Goal: Information Seeking & Learning: Find contact information

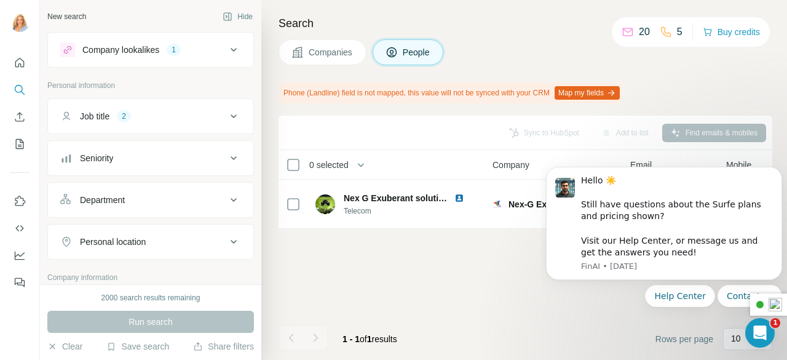
click at [524, 63] on div "Companies People" at bounding box center [526, 52] width 494 height 26
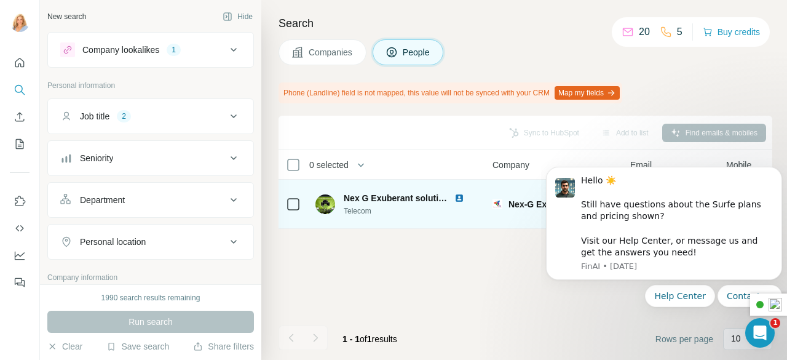
click at [421, 196] on span "Nex G Exuberant solutions" at bounding box center [399, 198] width 110 height 10
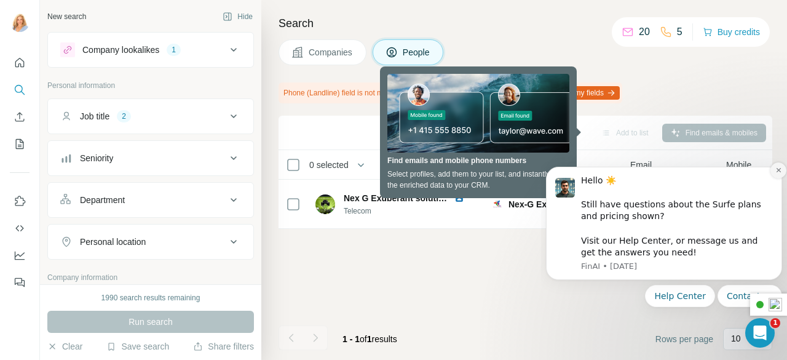
click at [779, 170] on icon "Dismiss notification" at bounding box center [778, 170] width 4 height 4
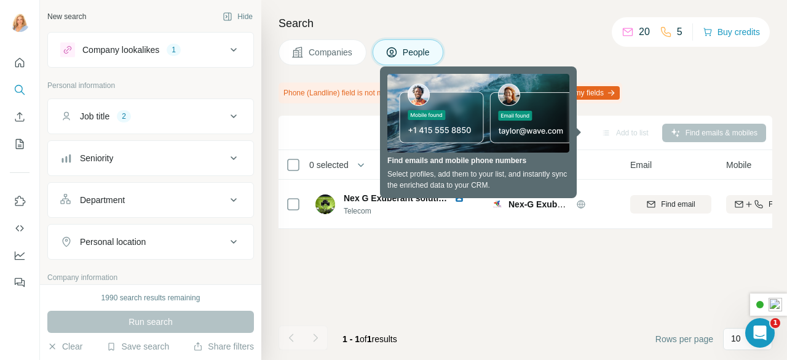
click at [578, 36] on div "Search Companies People Phone (Landline) field is not mapped, this value will n…" at bounding box center [524, 180] width 526 height 360
click at [514, 39] on div "Search Companies People Phone (Landline) field is not mapped, this value will n…" at bounding box center [524, 180] width 526 height 360
click at [415, 51] on span "People" at bounding box center [417, 52] width 28 height 12
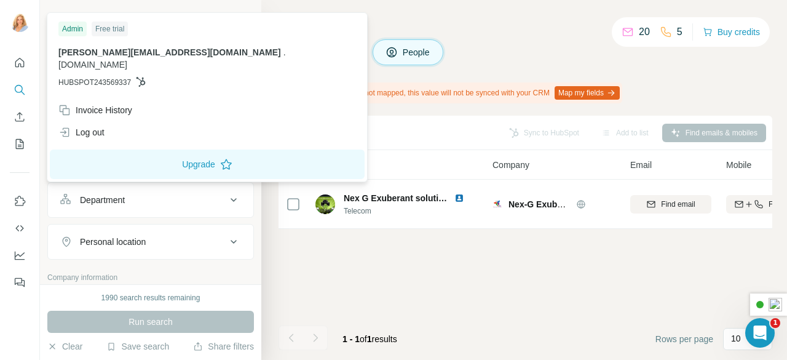
click at [20, 17] on img at bounding box center [20, 22] width 20 height 20
click at [442, 14] on div "Search Companies People Phone (Landline) field is not mapped, this value will n…" at bounding box center [524, 180] width 526 height 360
